Goal: Find specific page/section: Find specific page/section

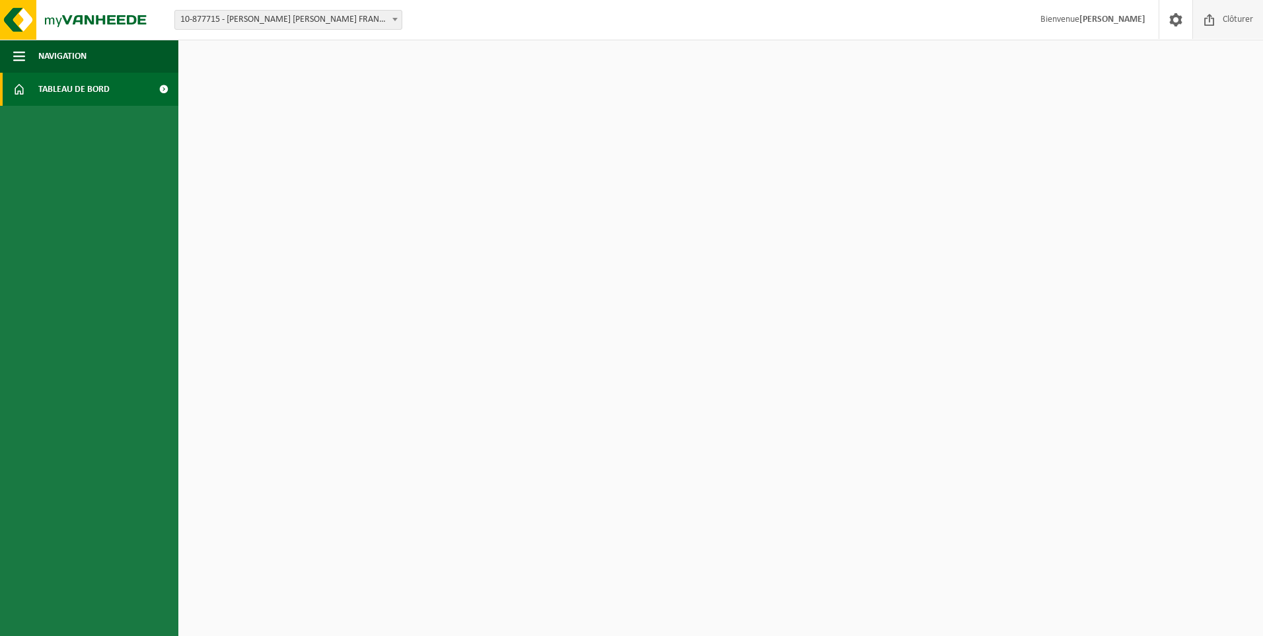
click at [1248, 19] on span "Clôturer" at bounding box center [1238, 19] width 37 height 39
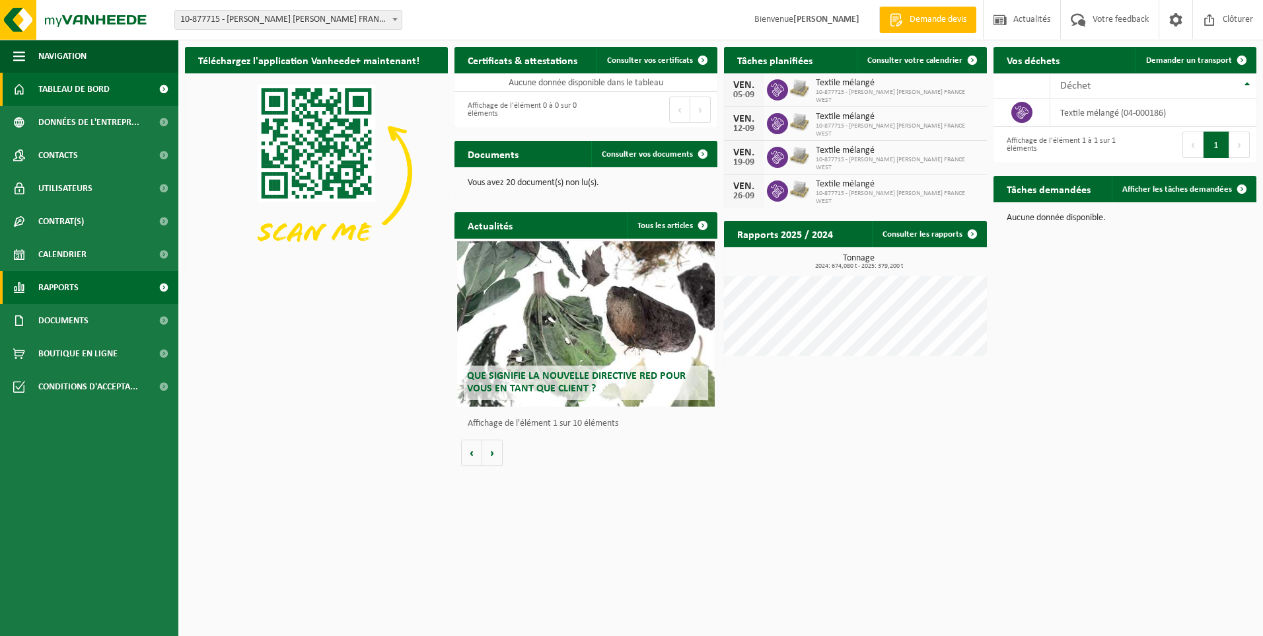
click at [50, 295] on span "Rapports" at bounding box center [58, 287] width 40 height 33
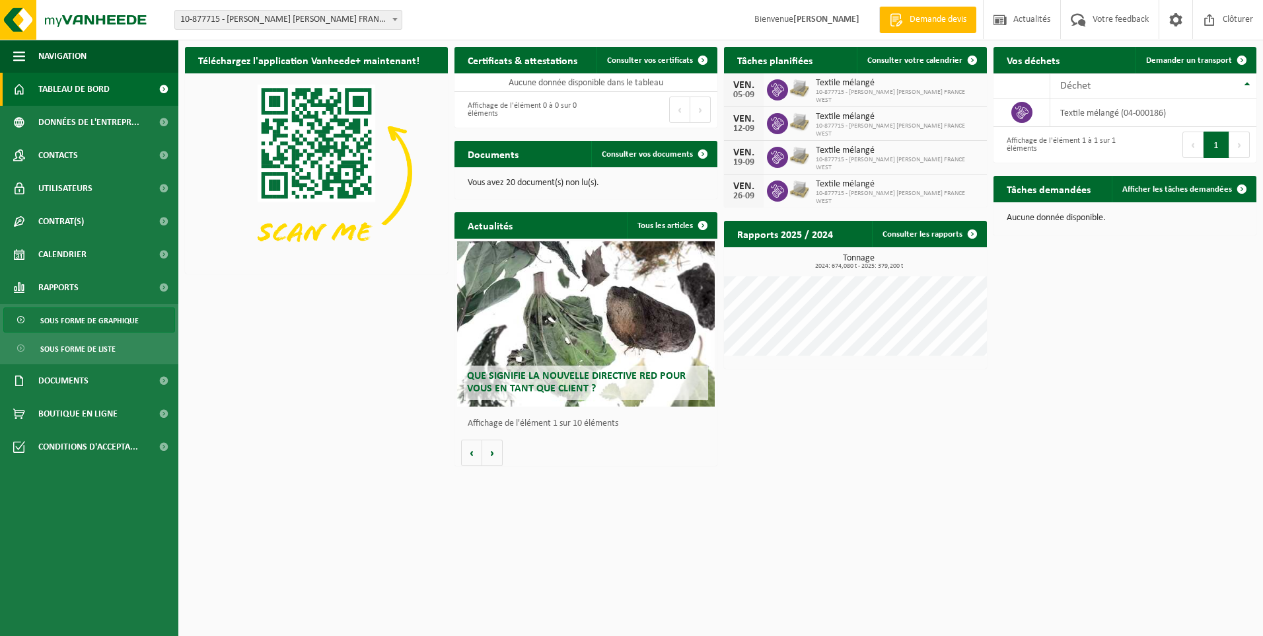
click at [69, 324] on span "Sous forme de graphique" at bounding box center [89, 320] width 98 height 25
